Goal: Transaction & Acquisition: Subscribe to service/newsletter

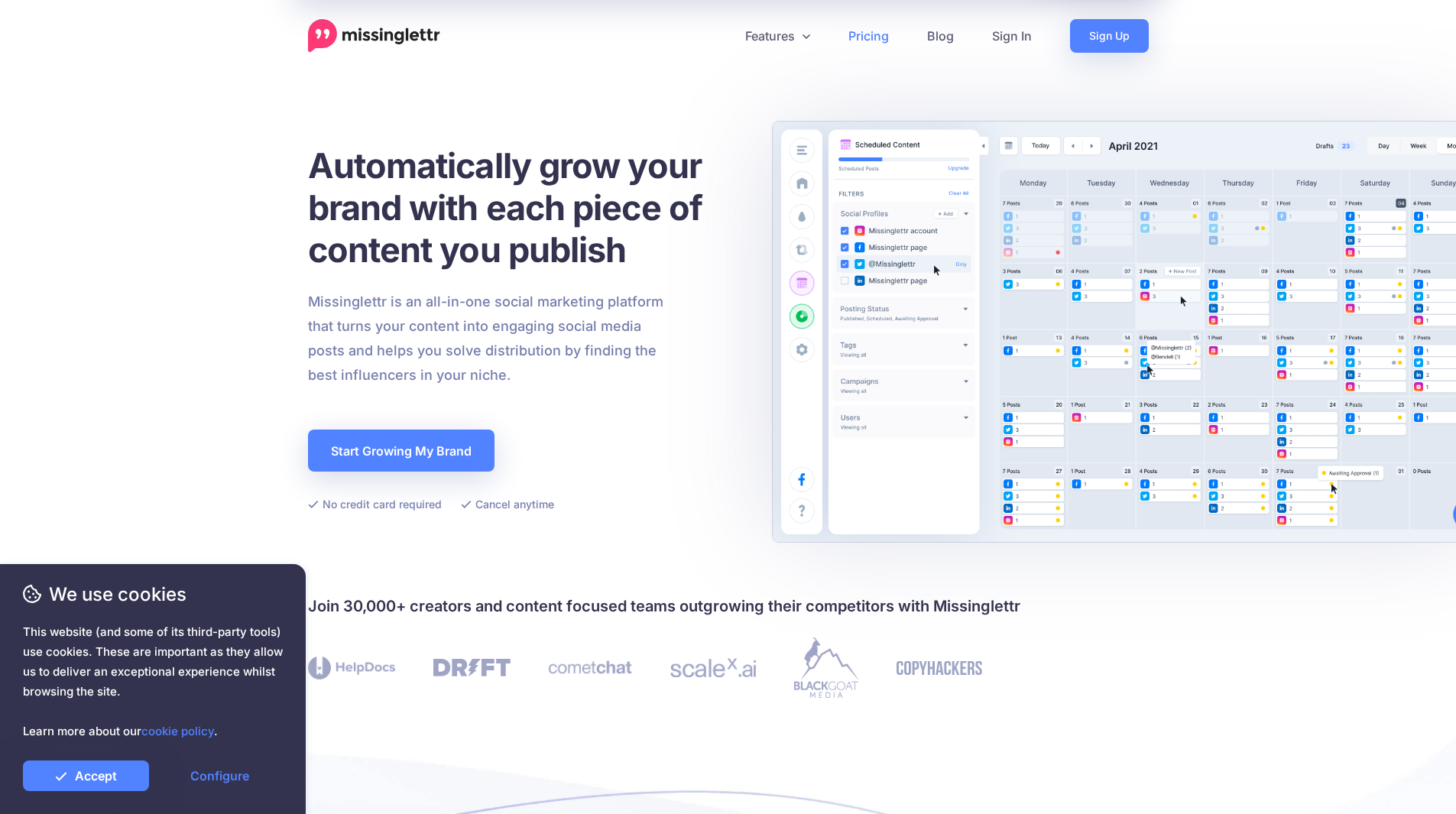
click at [878, 49] on link "Pricing" at bounding box center [869, 36] width 79 height 33
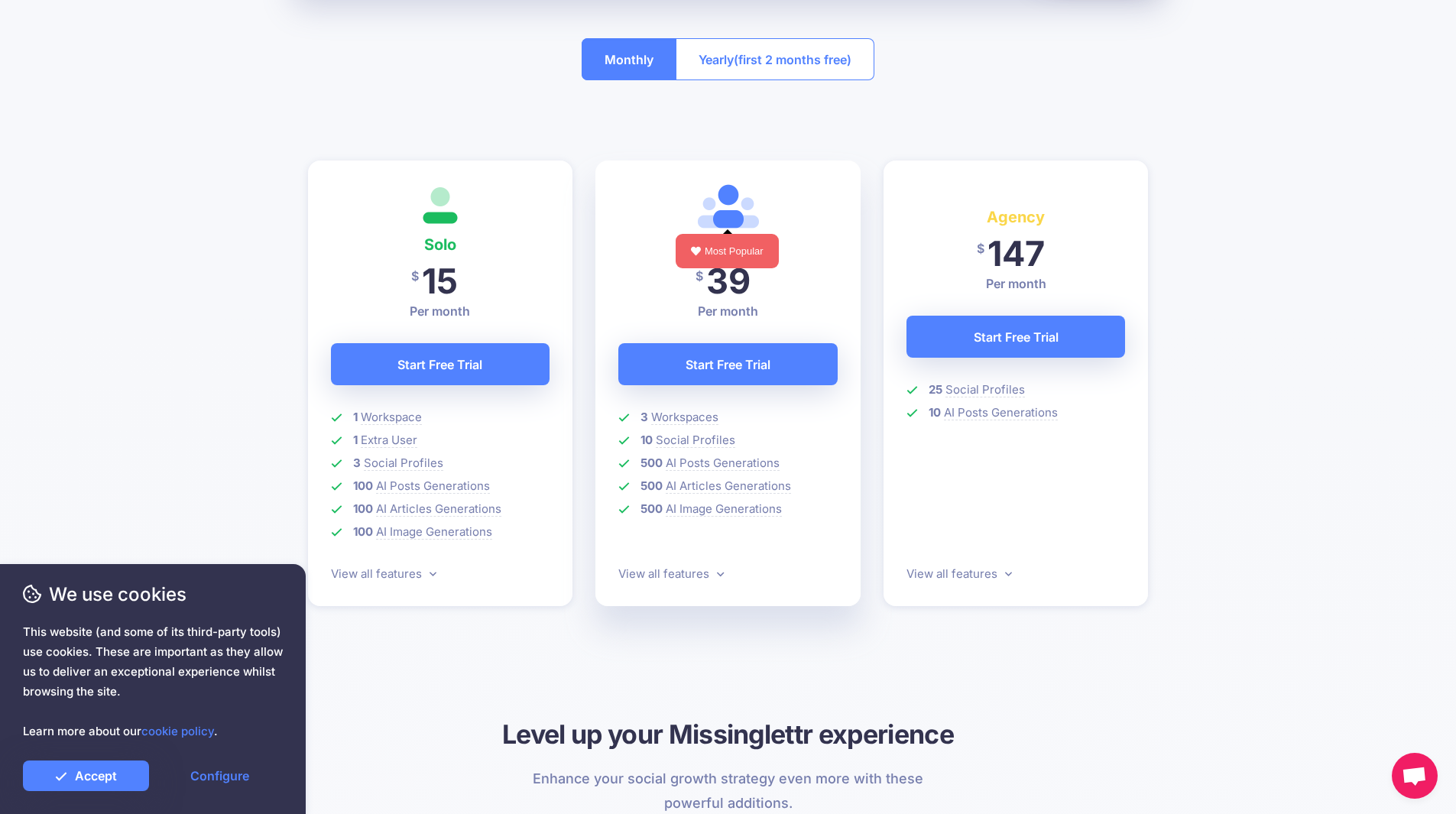
scroll to position [153, 0]
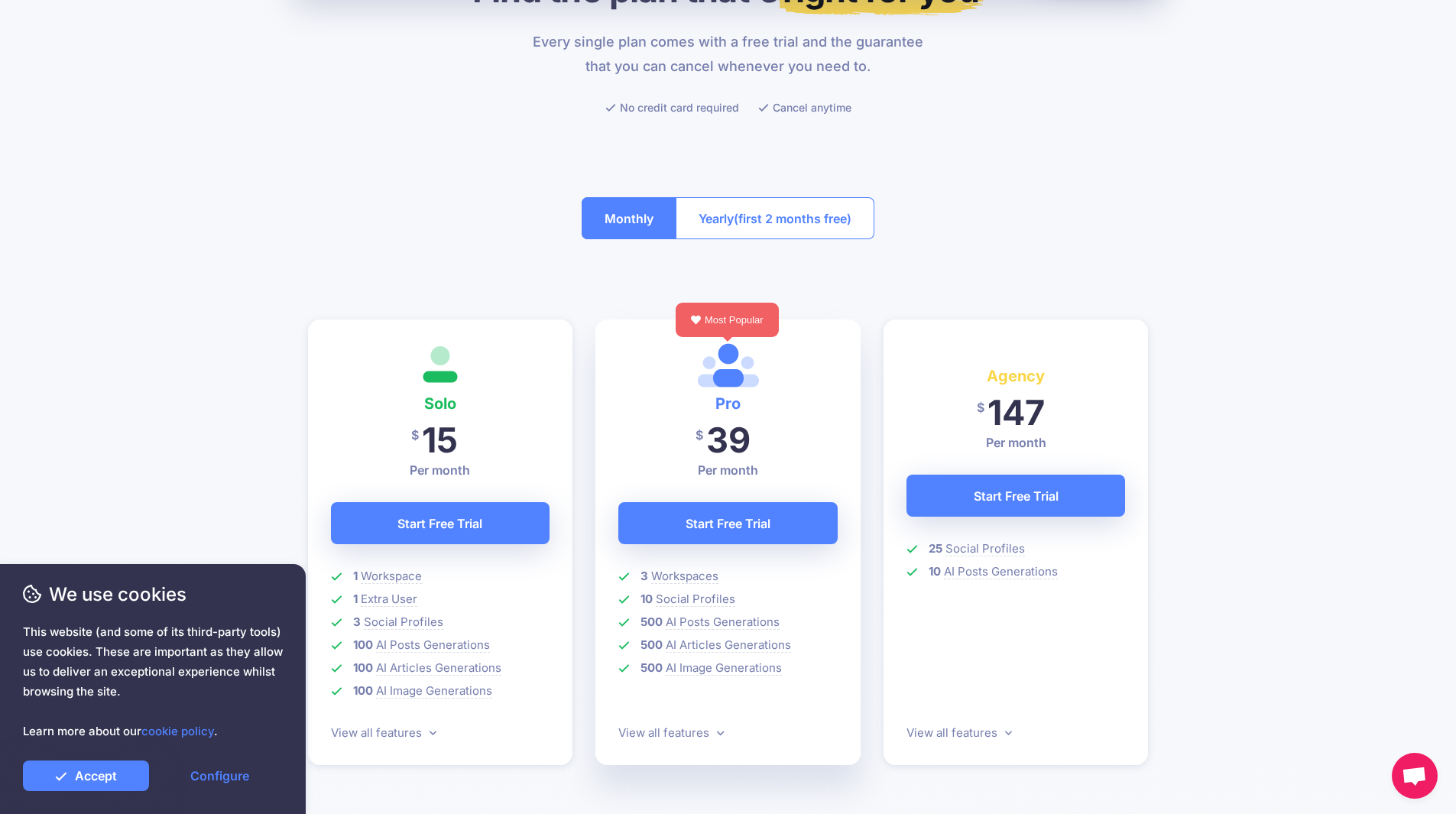
click at [762, 221] on span "(first 2 months free)" at bounding box center [793, 218] width 118 height 24
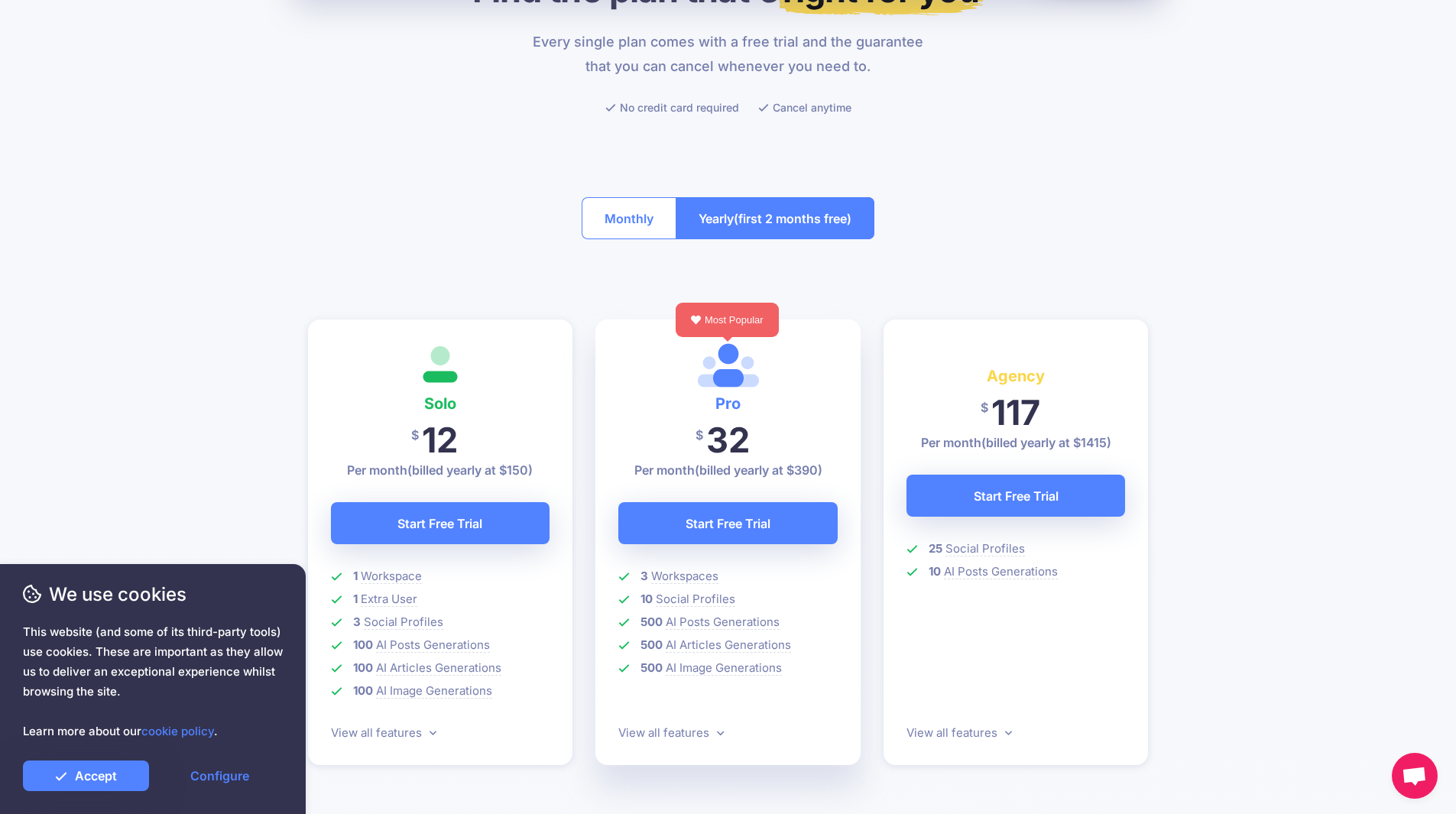
click at [624, 224] on button "Monthly" at bounding box center [629, 217] width 95 height 42
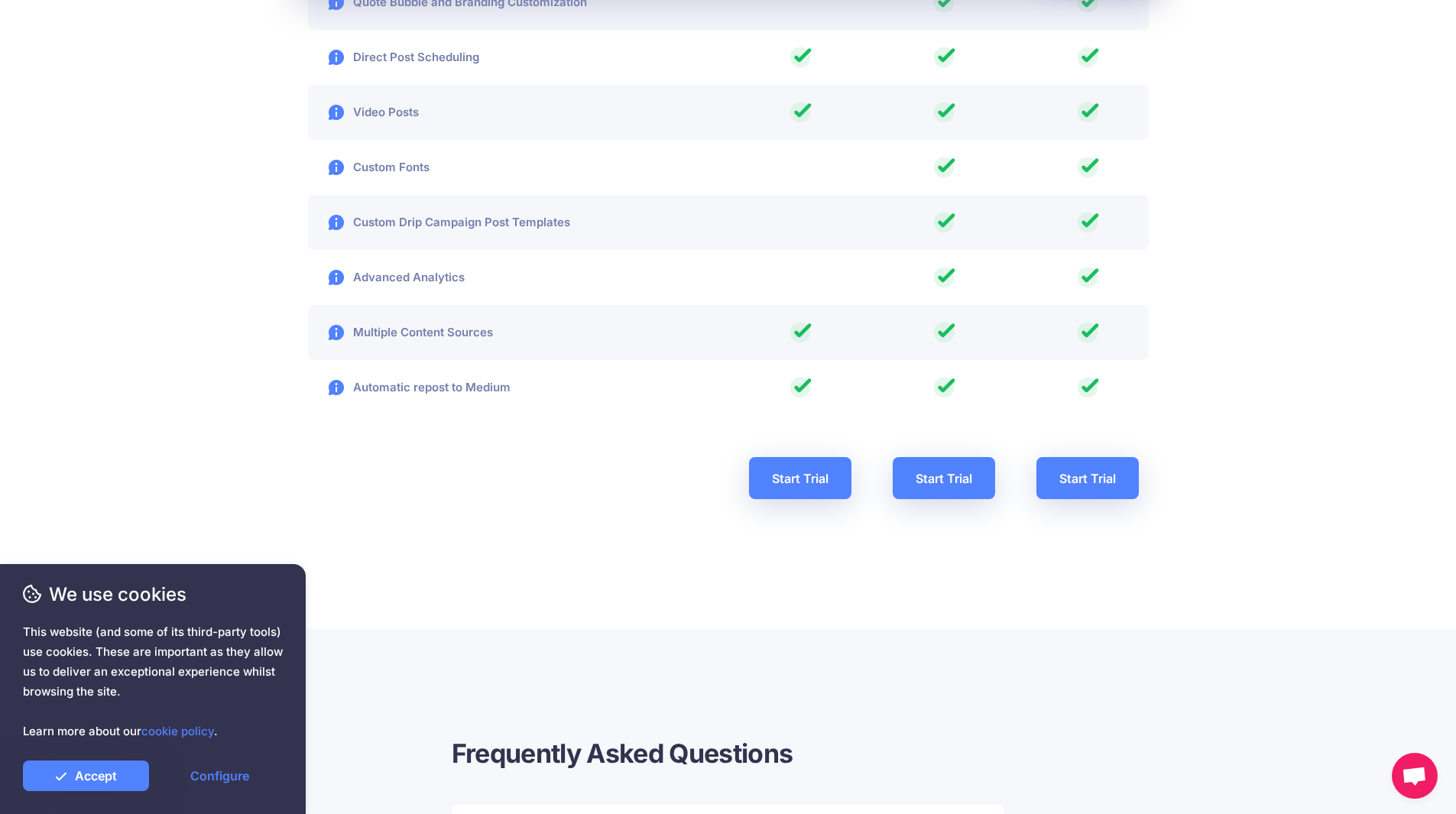
scroll to position [2828, 0]
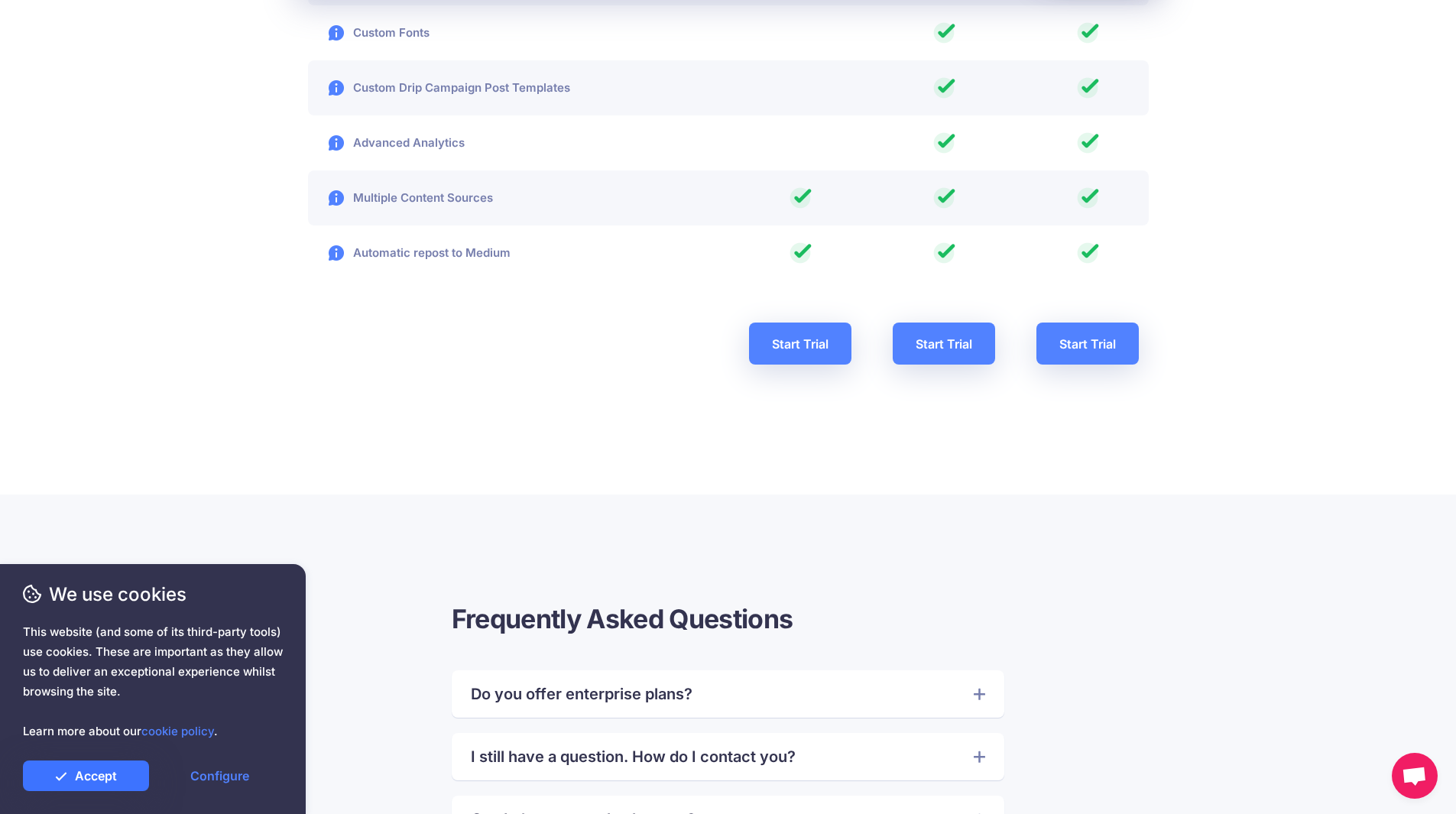
click at [115, 776] on link "Accept" at bounding box center [86, 775] width 126 height 30
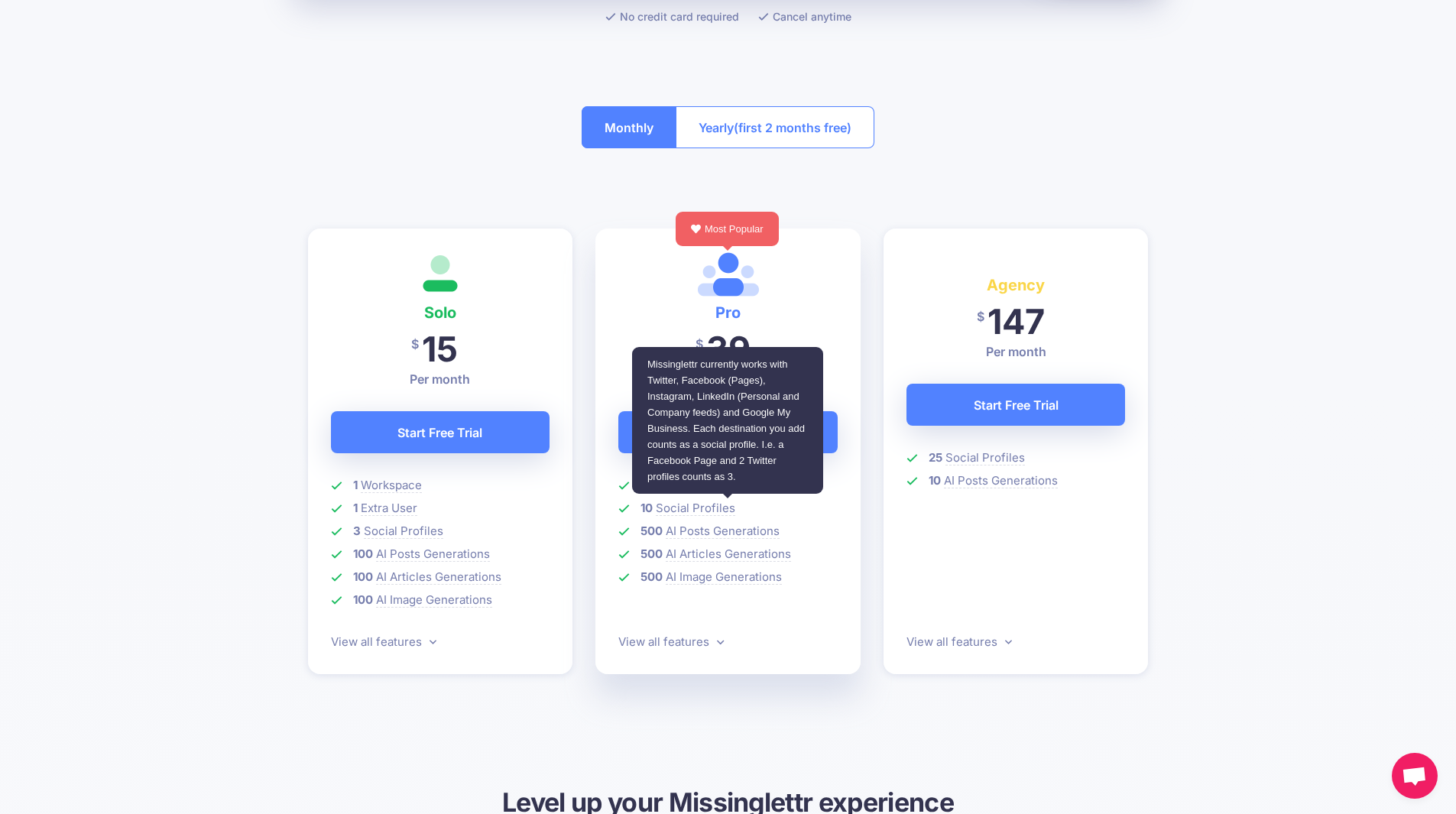
scroll to position [0, 0]
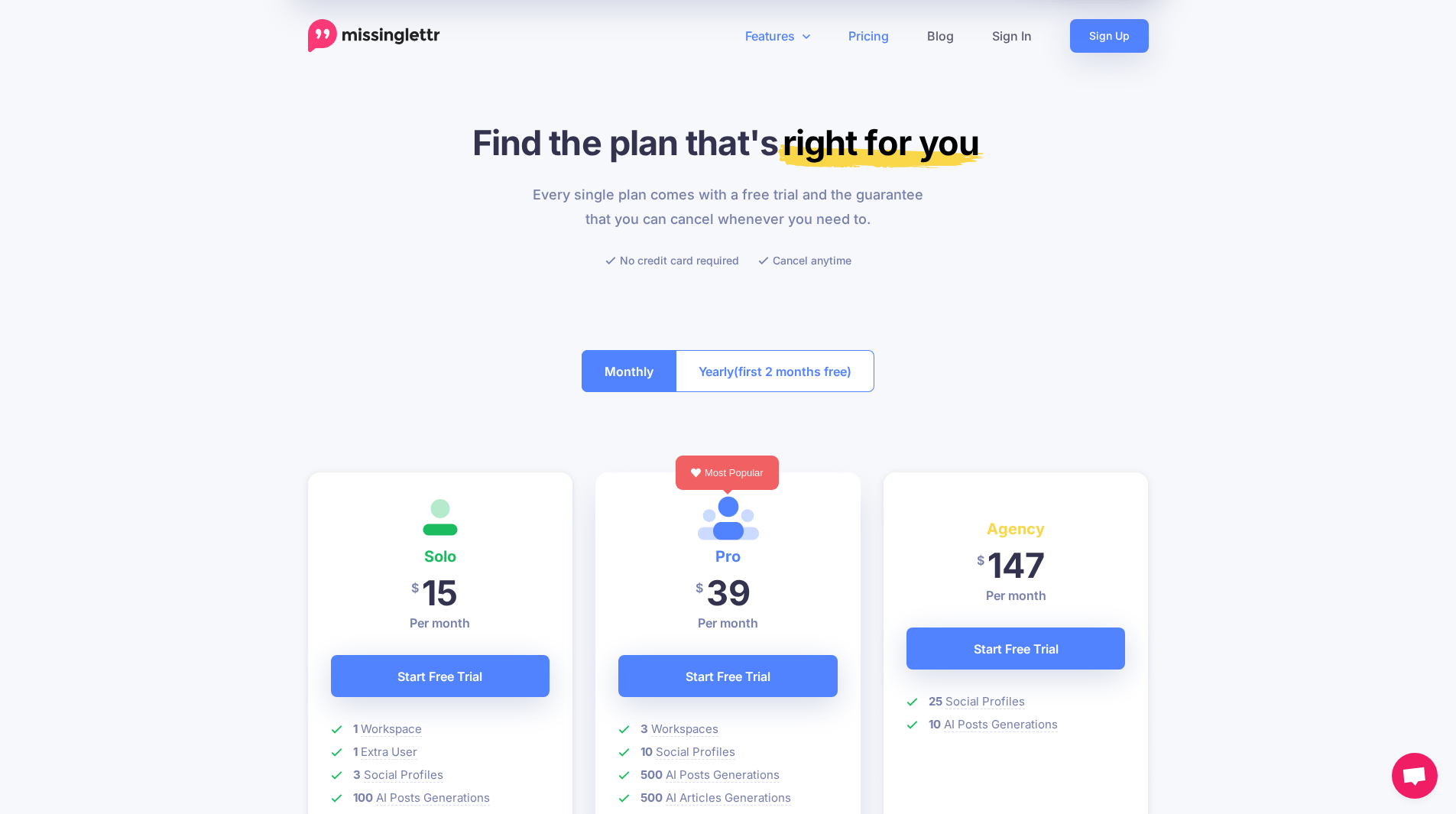
click at [763, 31] on link "Features" at bounding box center [778, 36] width 103 height 33
